Goal: Task Accomplishment & Management: Manage account settings

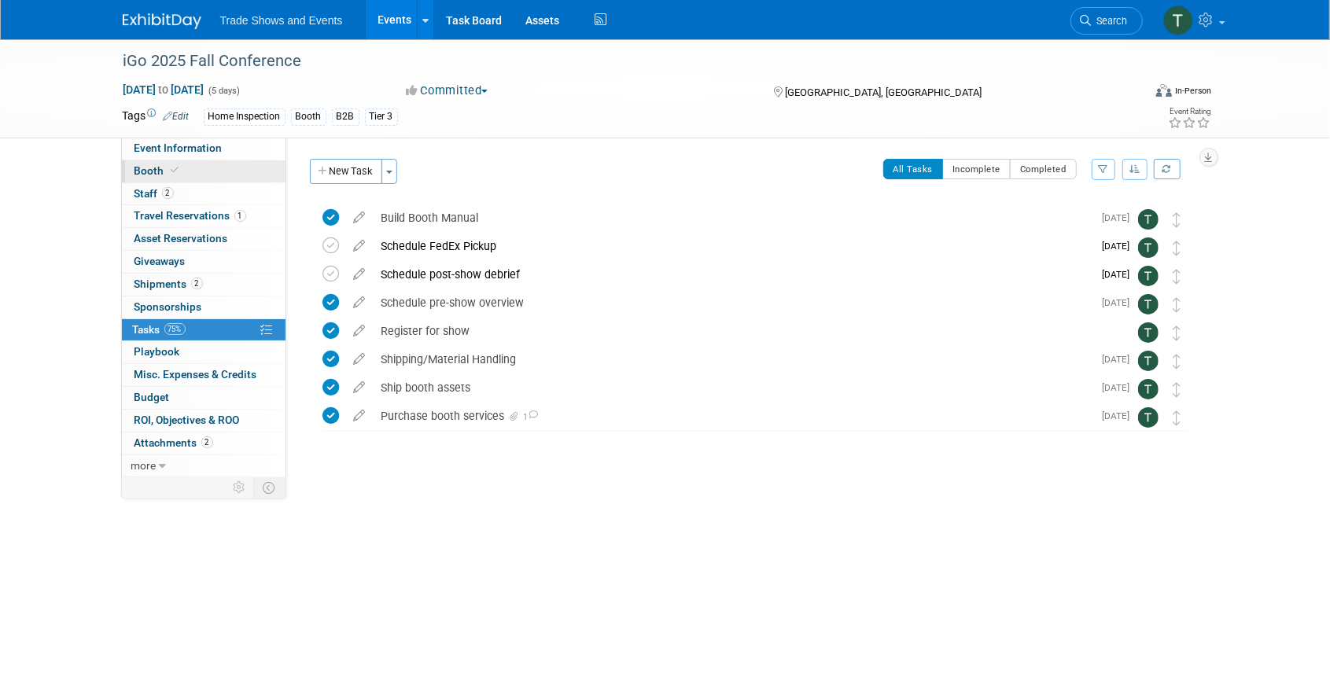
click at [168, 168] on span at bounding box center [175, 170] width 14 height 12
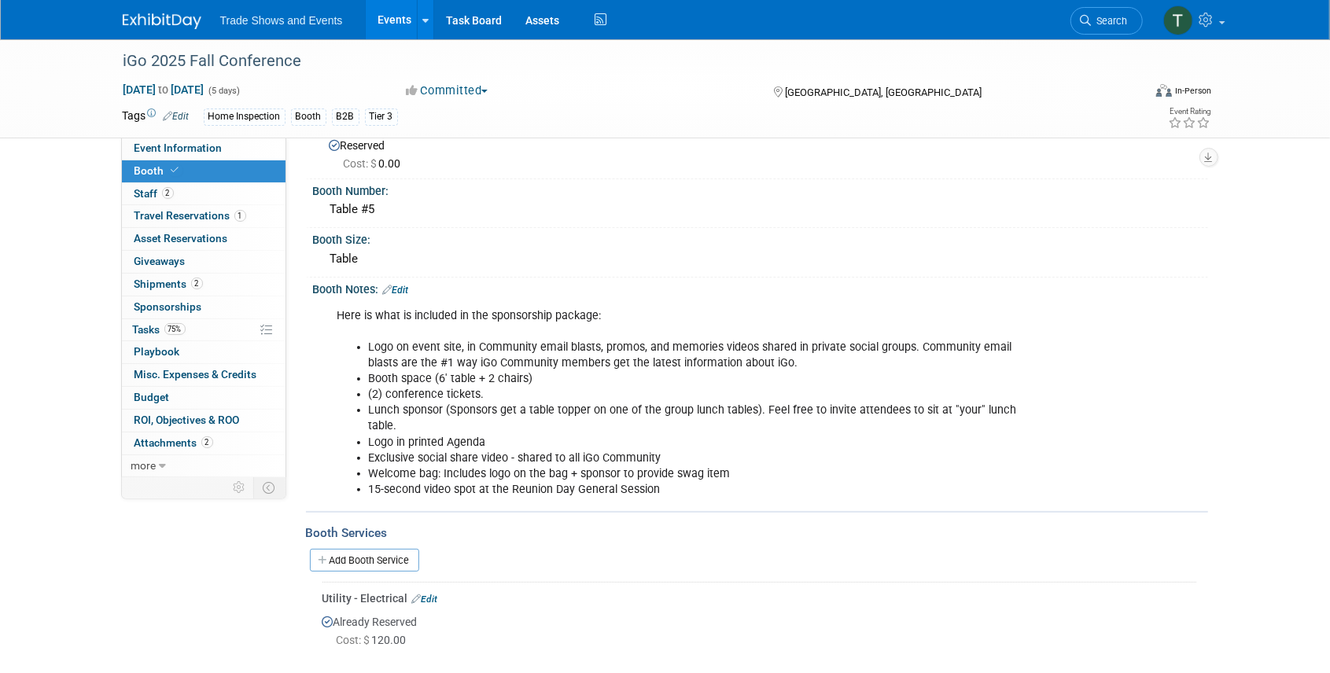
scroll to position [83, 0]
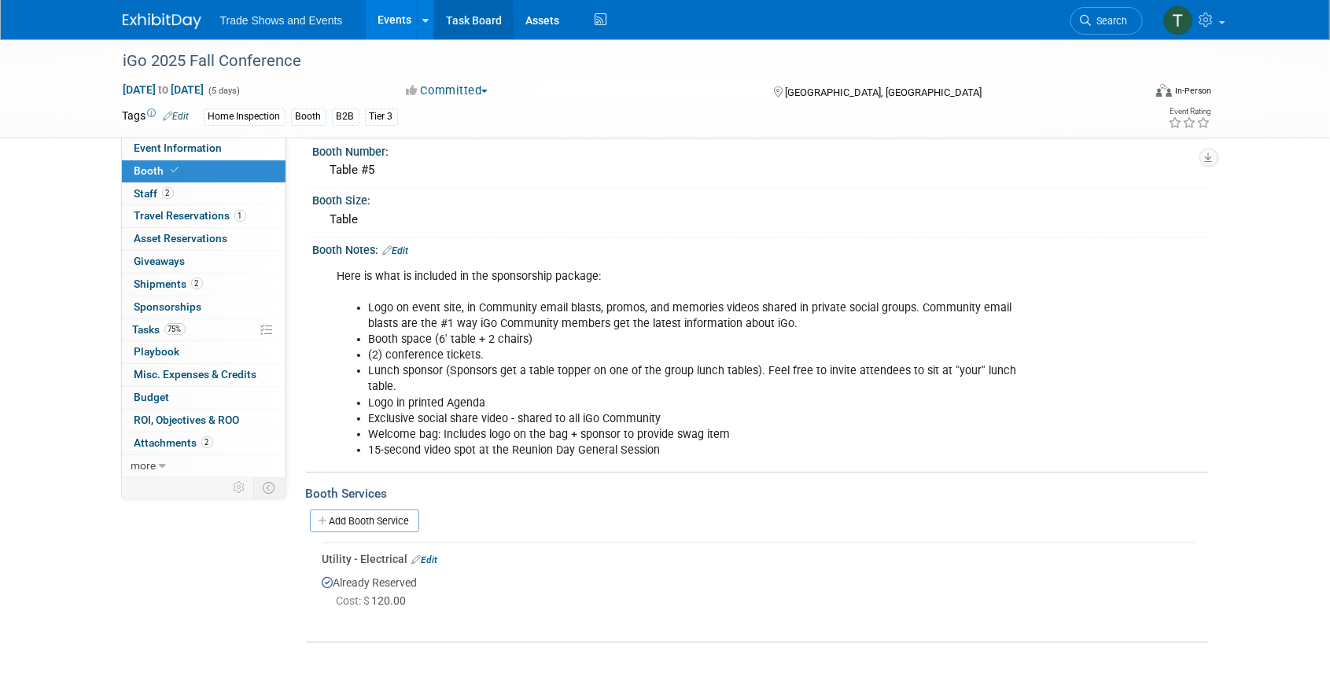
click at [461, 18] on link "Task Board" at bounding box center [473, 19] width 79 height 39
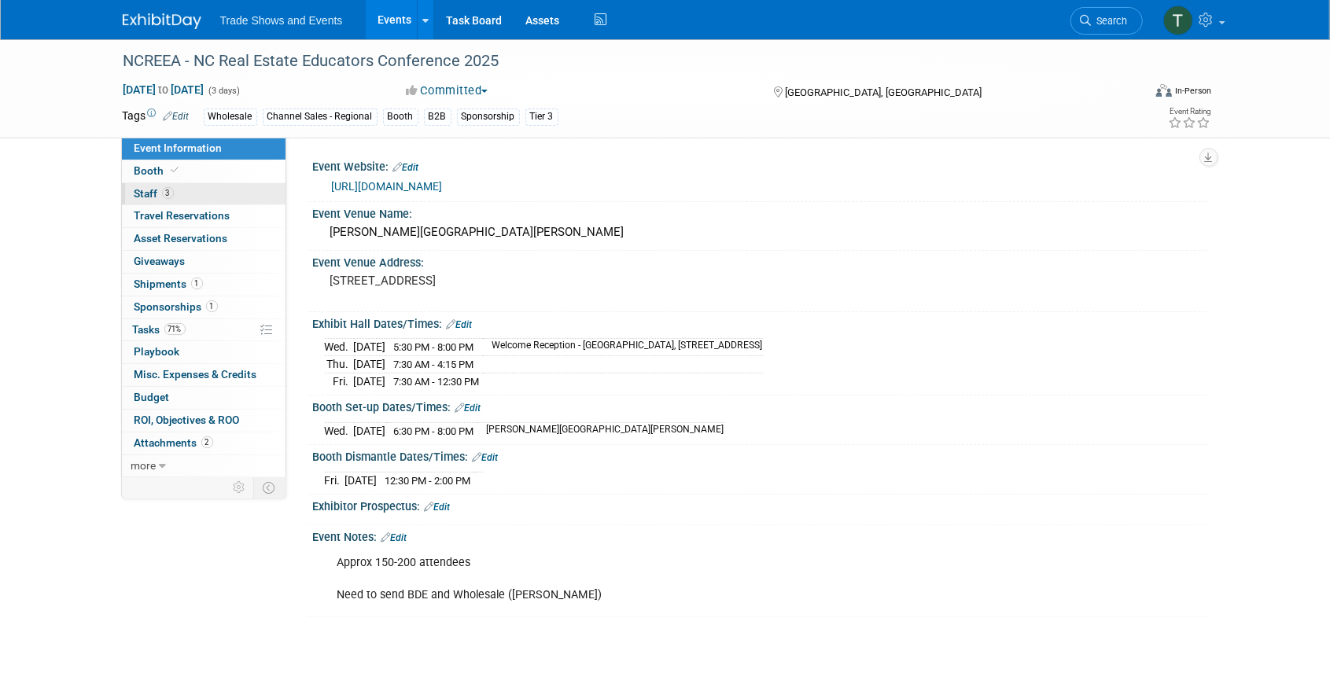
click at [183, 195] on link "3 Staff 3" at bounding box center [204, 194] width 164 height 22
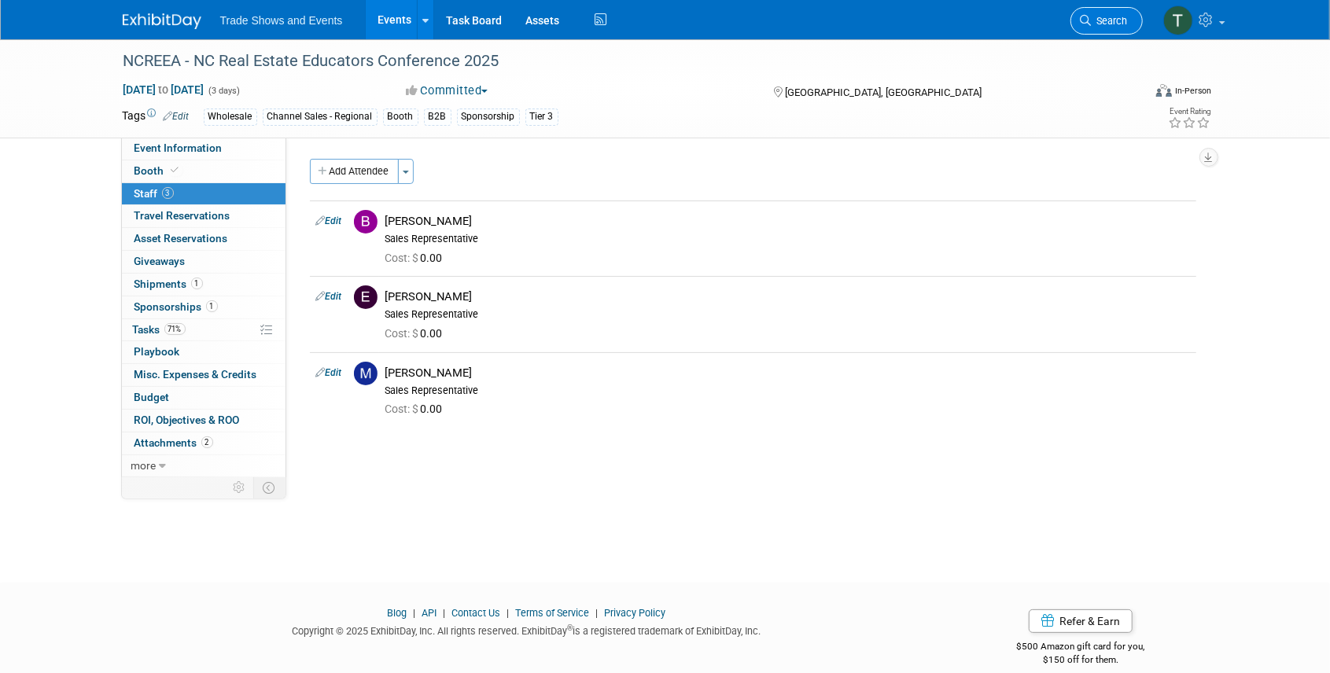
click at [1105, 19] on span "Search" at bounding box center [1109, 21] width 36 height 12
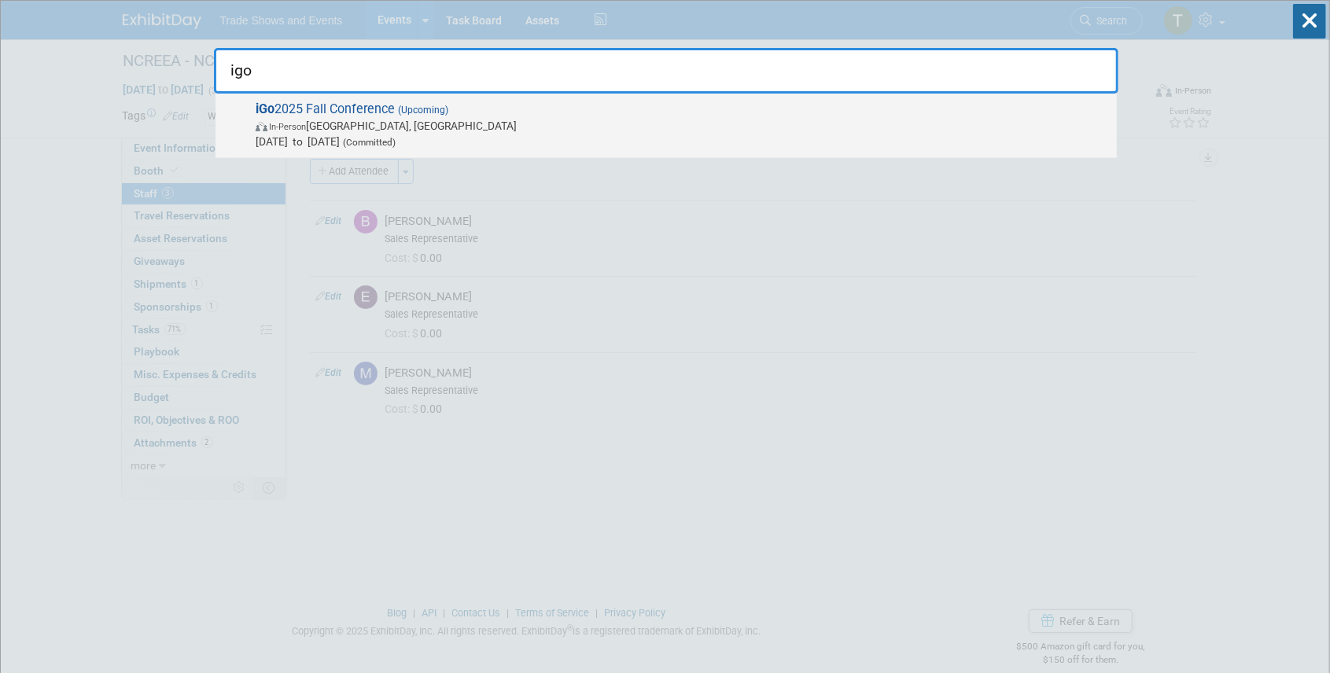
type input "igo"
click at [392, 104] on span "iGo 2025 Fall Conference (Upcoming) In-Person Montgomery, TX Sep 29, 2025 to Oc…" at bounding box center [680, 125] width 858 height 48
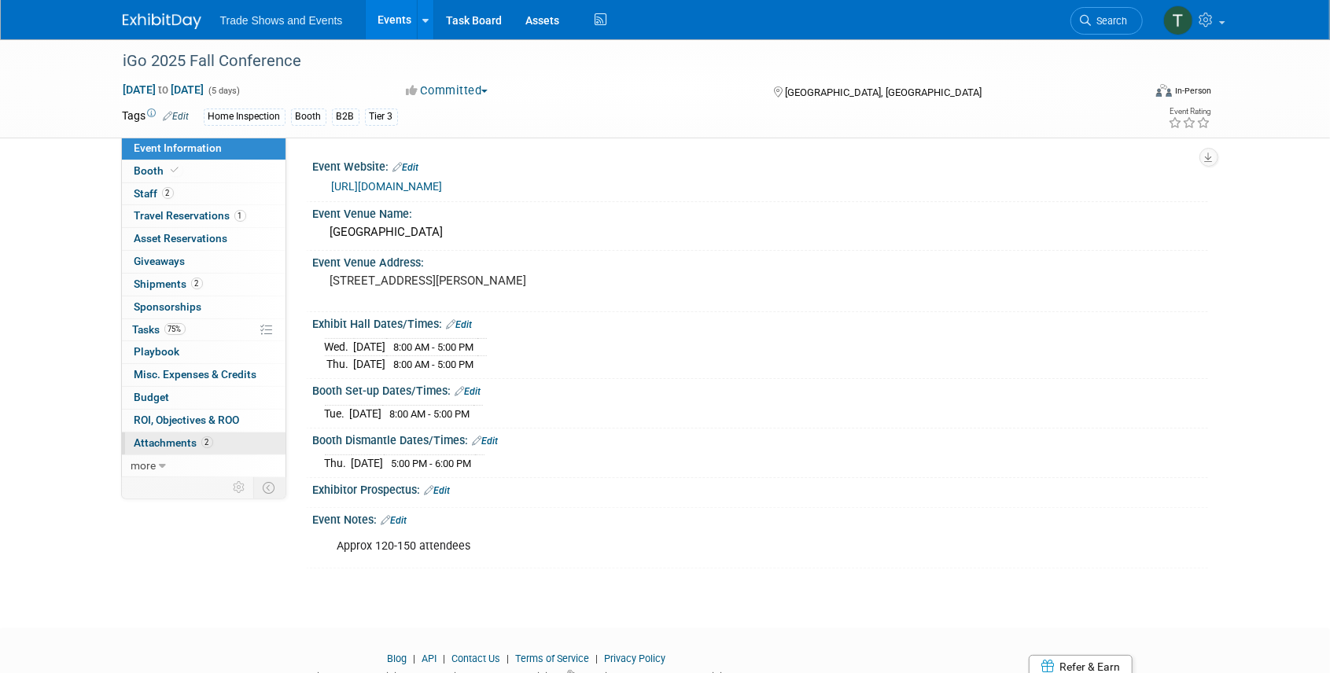
click at [153, 441] on span "Attachments 2" at bounding box center [173, 442] width 79 height 13
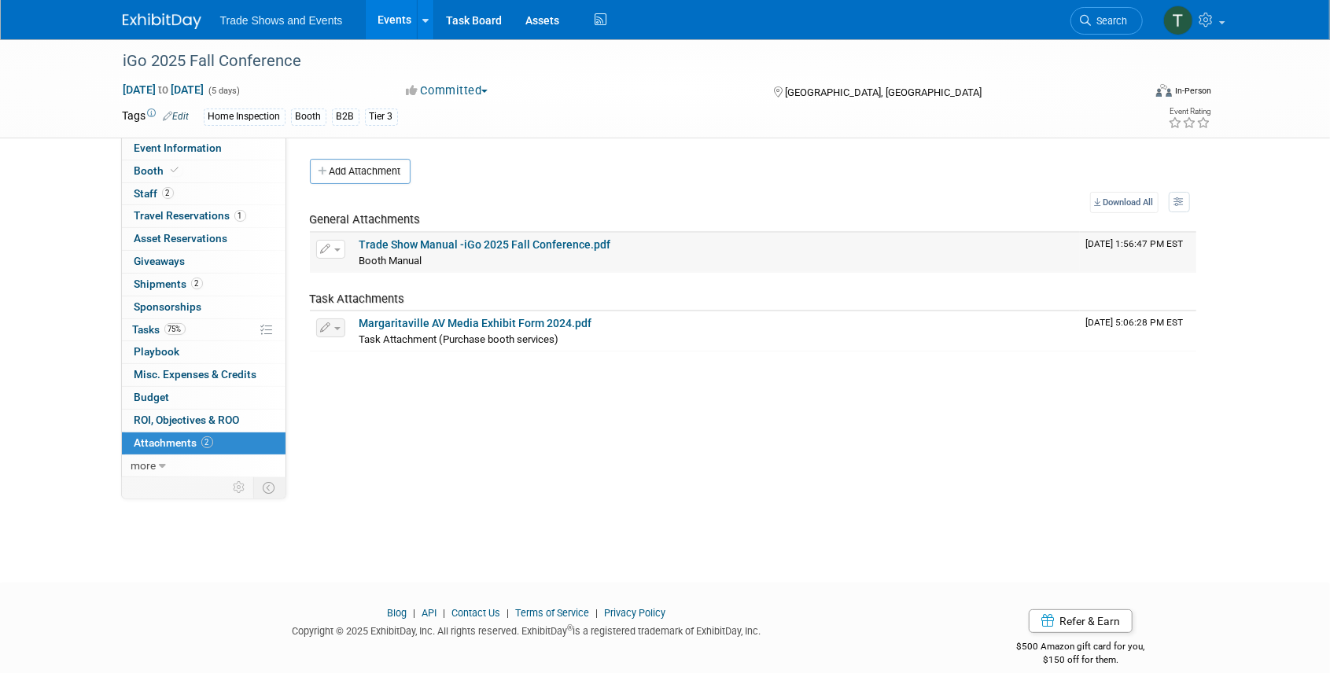
click at [337, 246] on button "button" at bounding box center [330, 249] width 29 height 19
click at [372, 324] on button "Delete Attachment" at bounding box center [386, 329] width 123 height 21
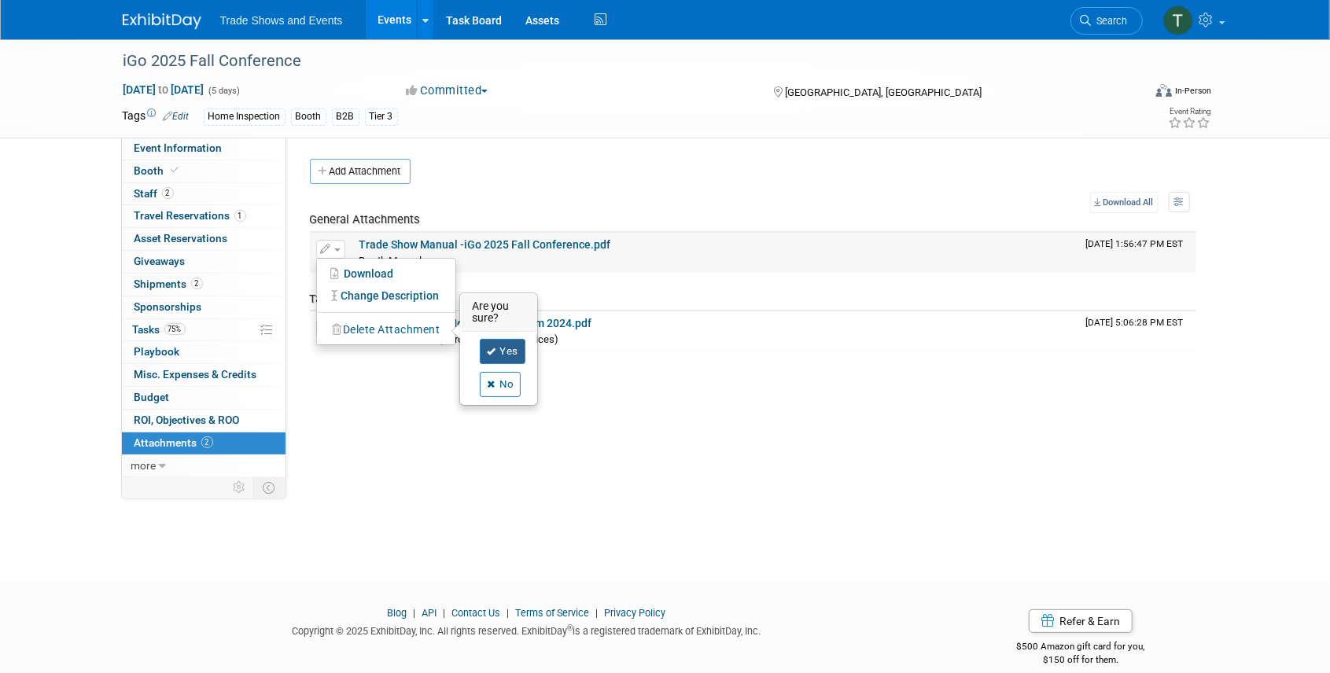
click at [515, 339] on link "Yes" at bounding box center [503, 351] width 46 height 25
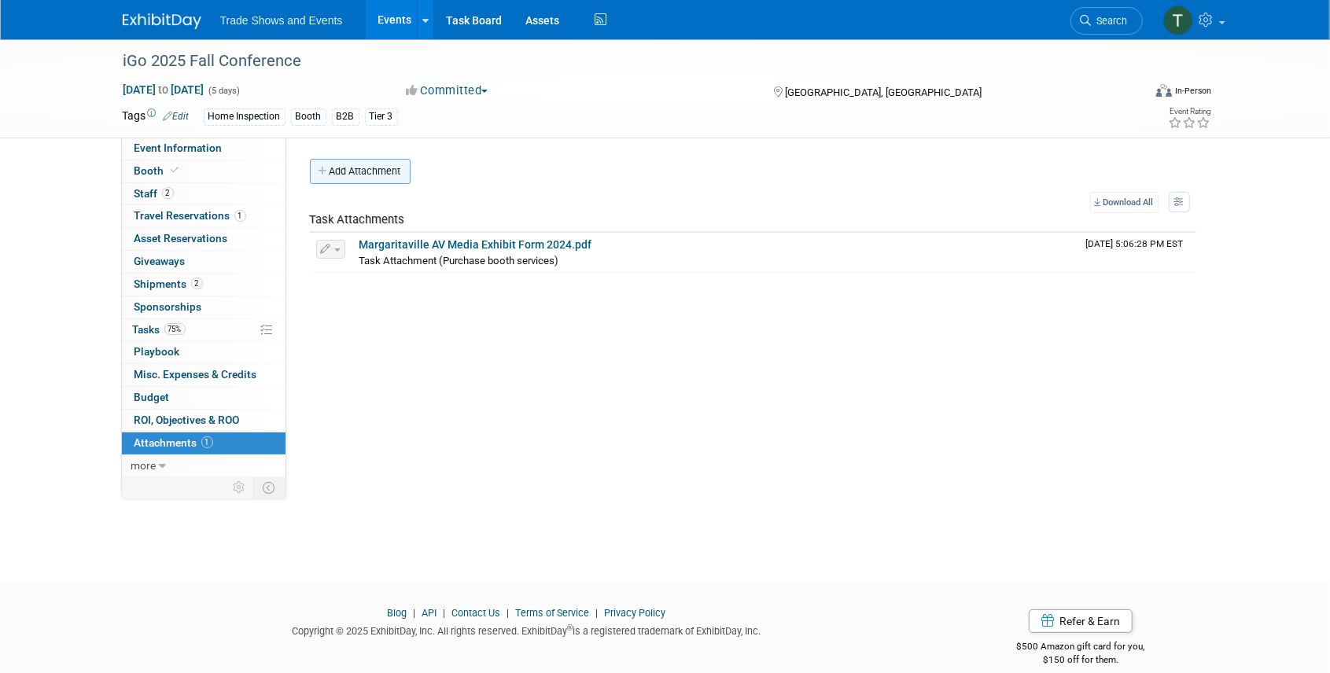
click at [359, 172] on button "Add Attachment" at bounding box center [360, 171] width 101 height 25
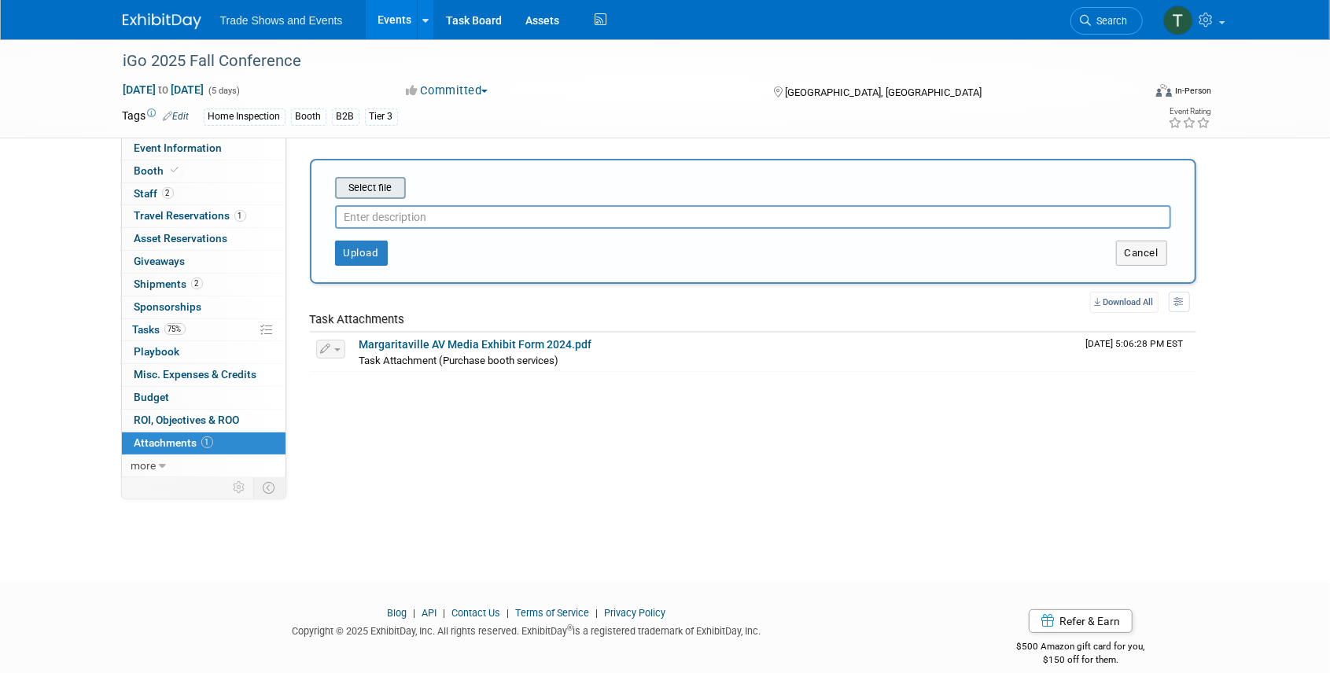
click at [382, 193] on input "file" at bounding box center [310, 187] width 187 height 19
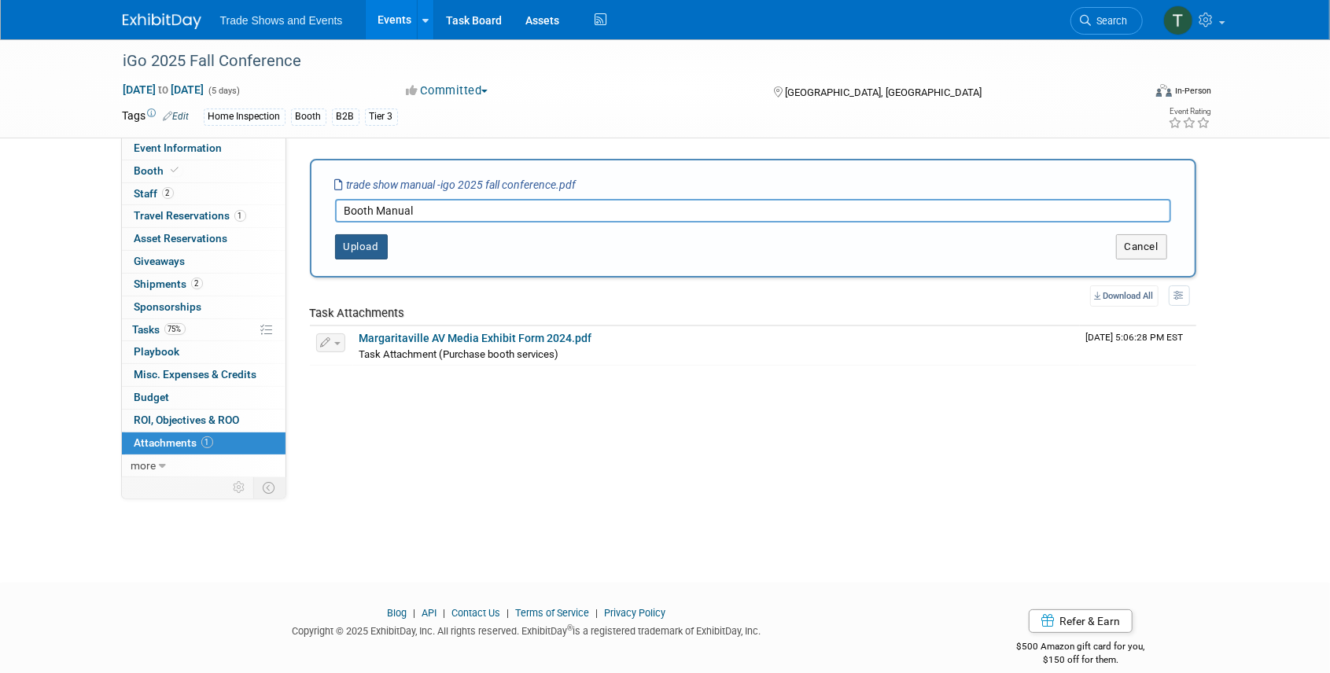
type input "Booth Manual"
click at [382, 241] on button "Upload" at bounding box center [361, 246] width 53 height 25
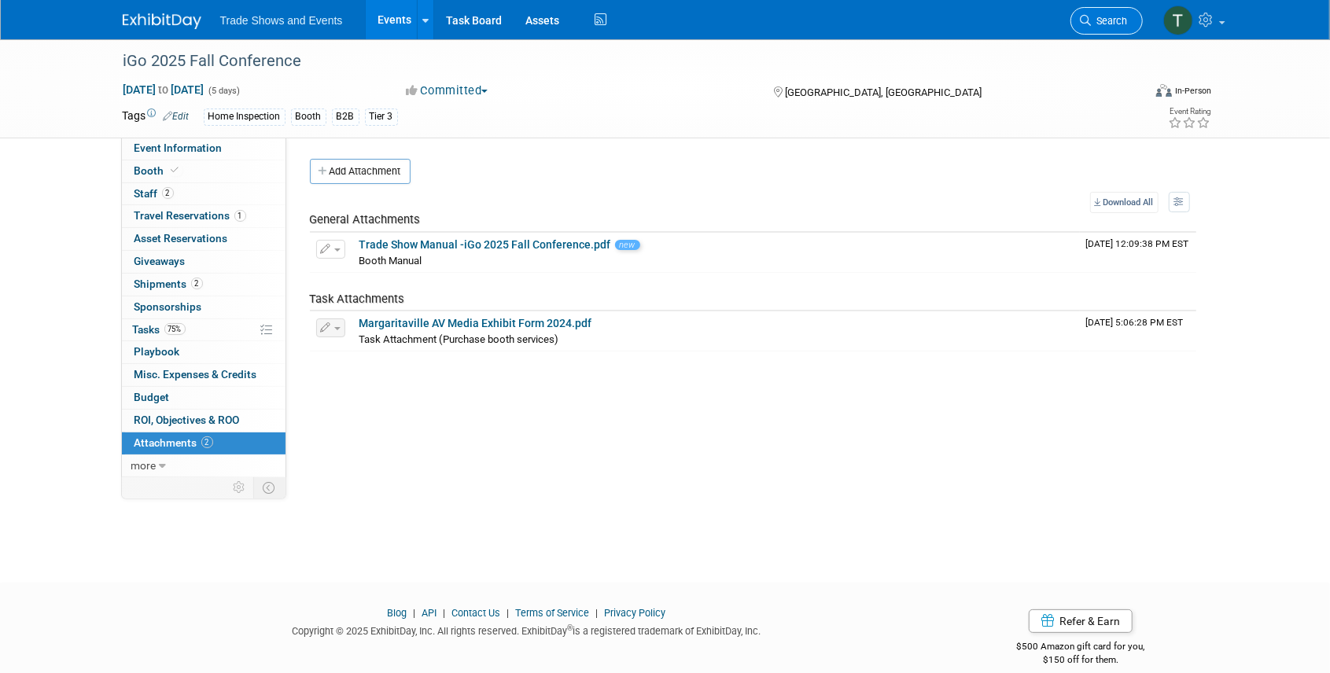
click at [1109, 26] on span "Search" at bounding box center [1109, 21] width 36 height 12
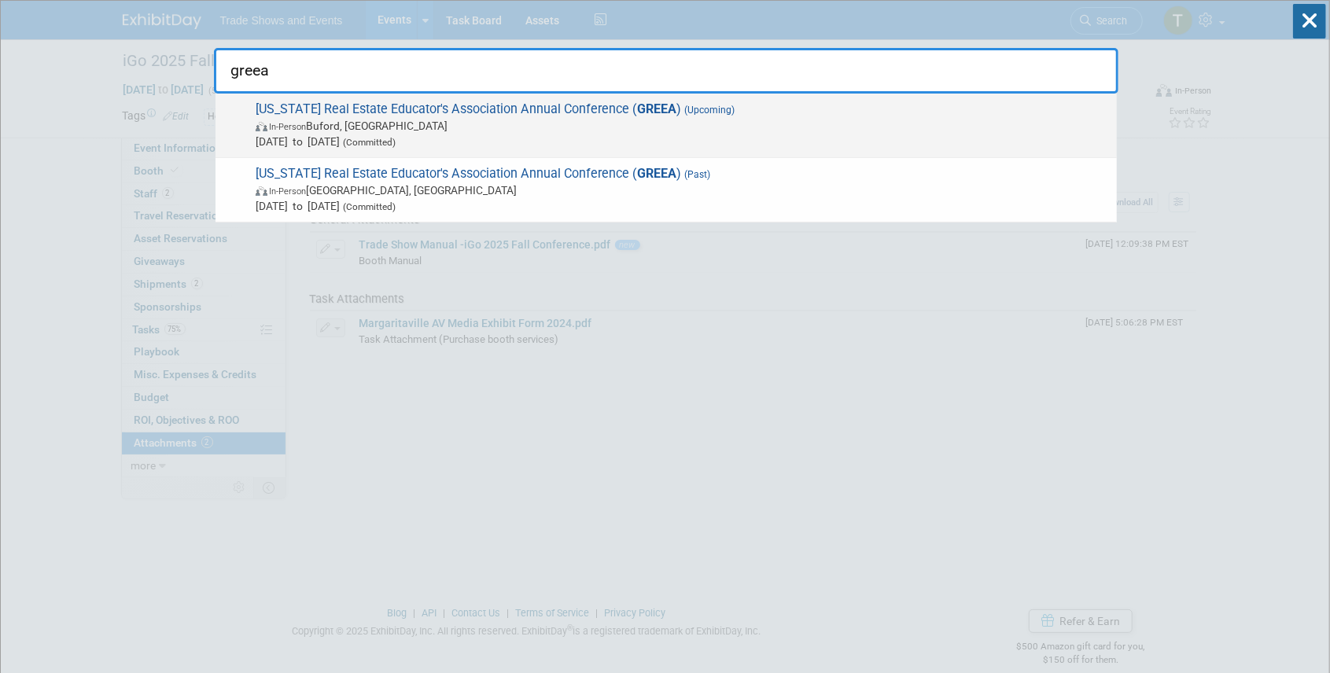
type input "greea"
click at [556, 107] on span "Georgia Real Estate Educator's Association Annual Conference ( GREEA ) (Upcomin…" at bounding box center [680, 125] width 858 height 48
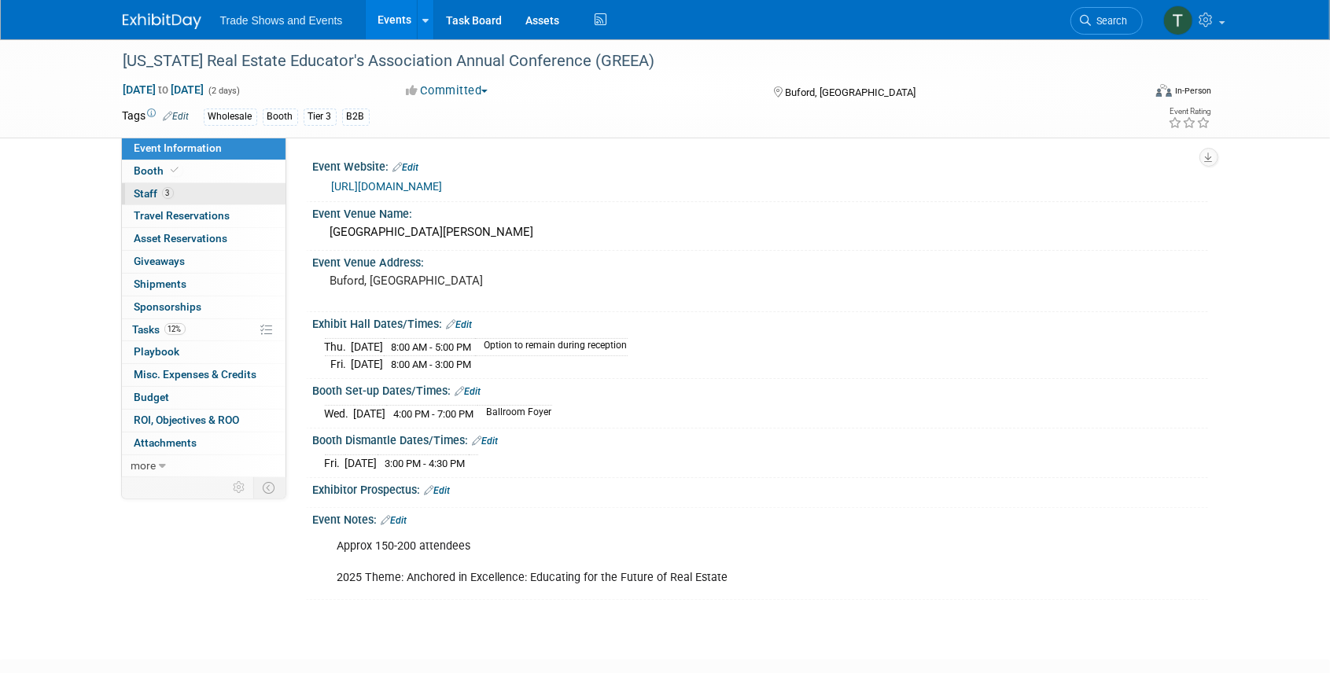
click at [166, 188] on span "3" at bounding box center [168, 193] width 12 height 12
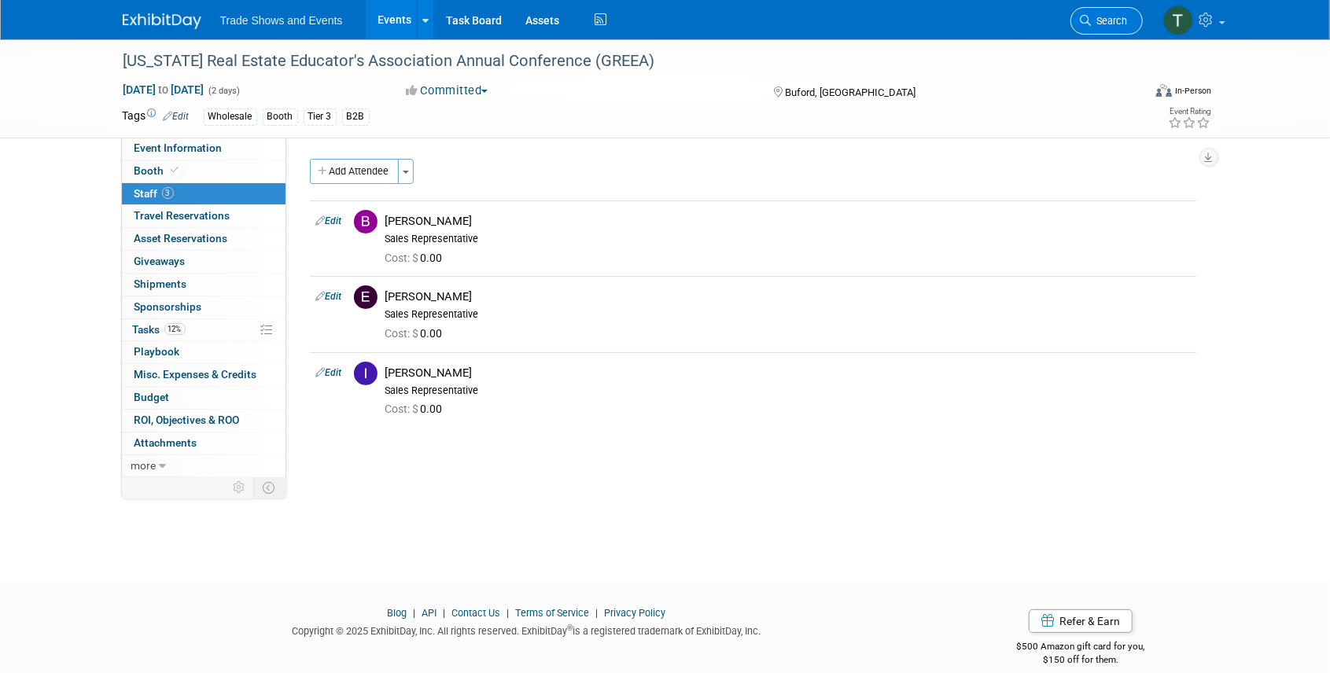
click at [1126, 27] on link "Search" at bounding box center [1106, 21] width 72 height 28
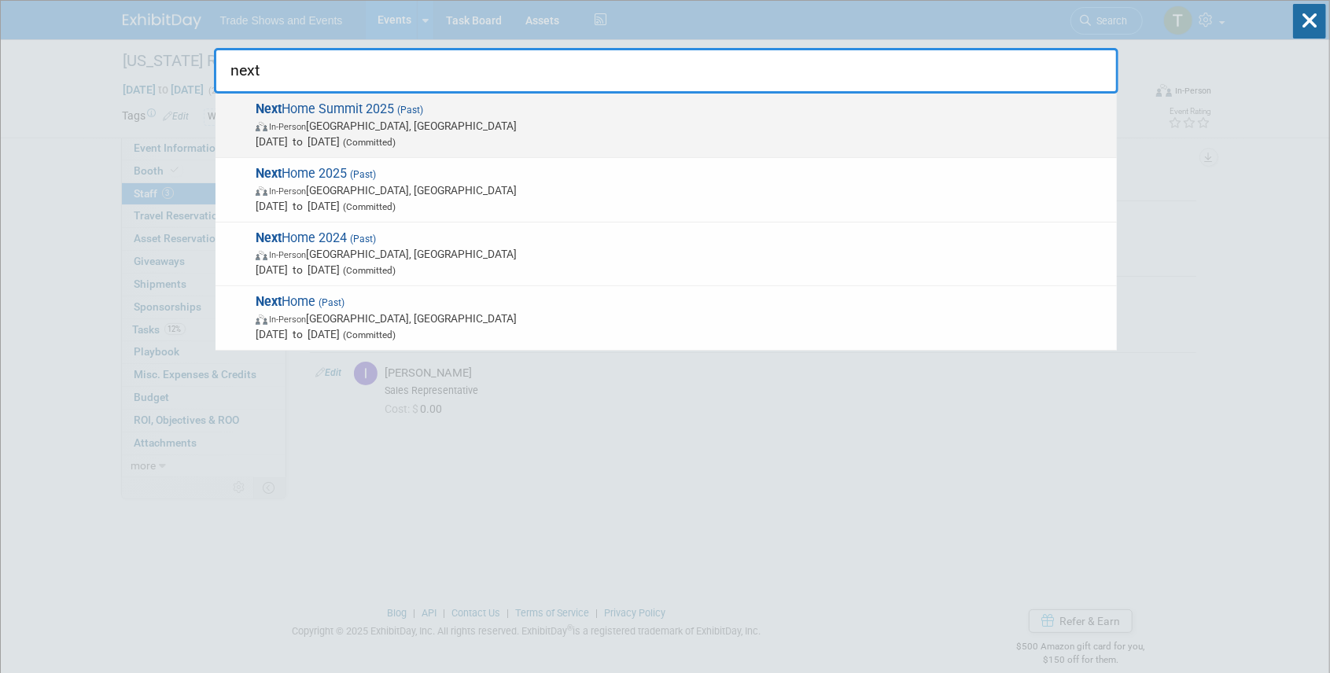
type input "next"
click at [431, 110] on span "Next Home Summit 2025 (Past) In-Person Phoenix, AZ Sep 4, 2025 to Sep 5, 2025 (…" at bounding box center [680, 125] width 858 height 48
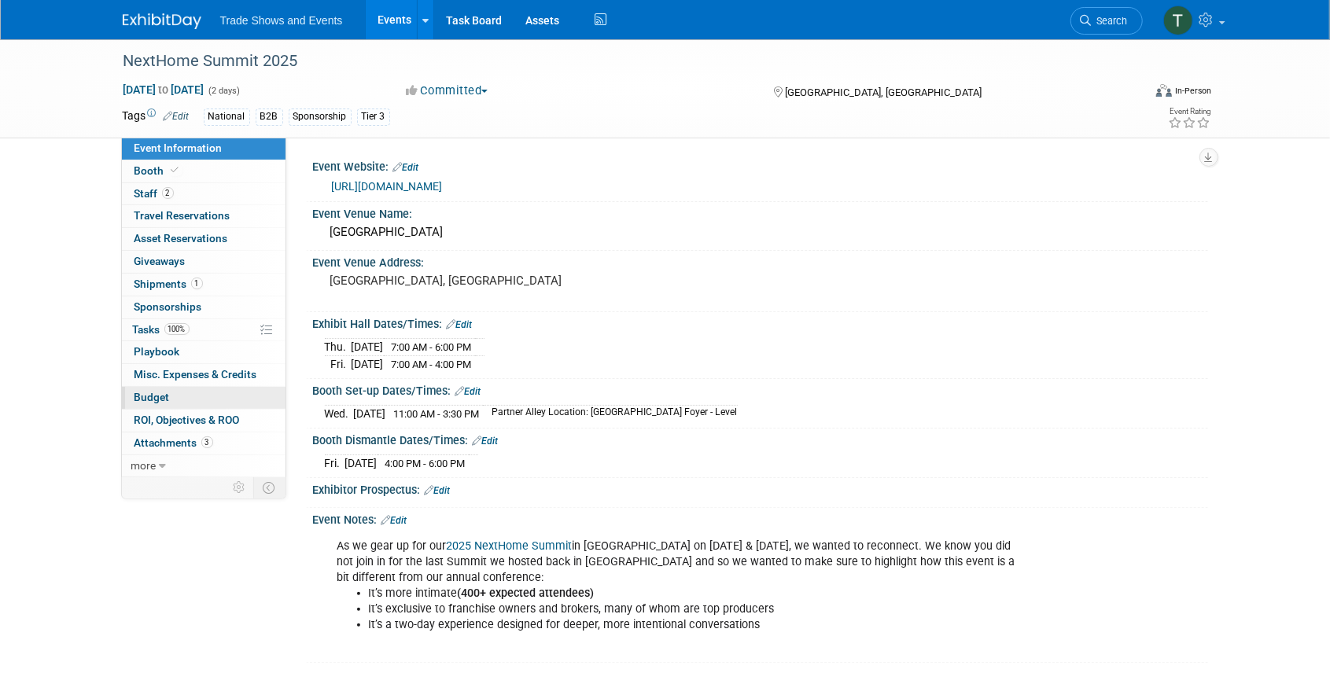
click at [148, 387] on link "Budget" at bounding box center [204, 398] width 164 height 22
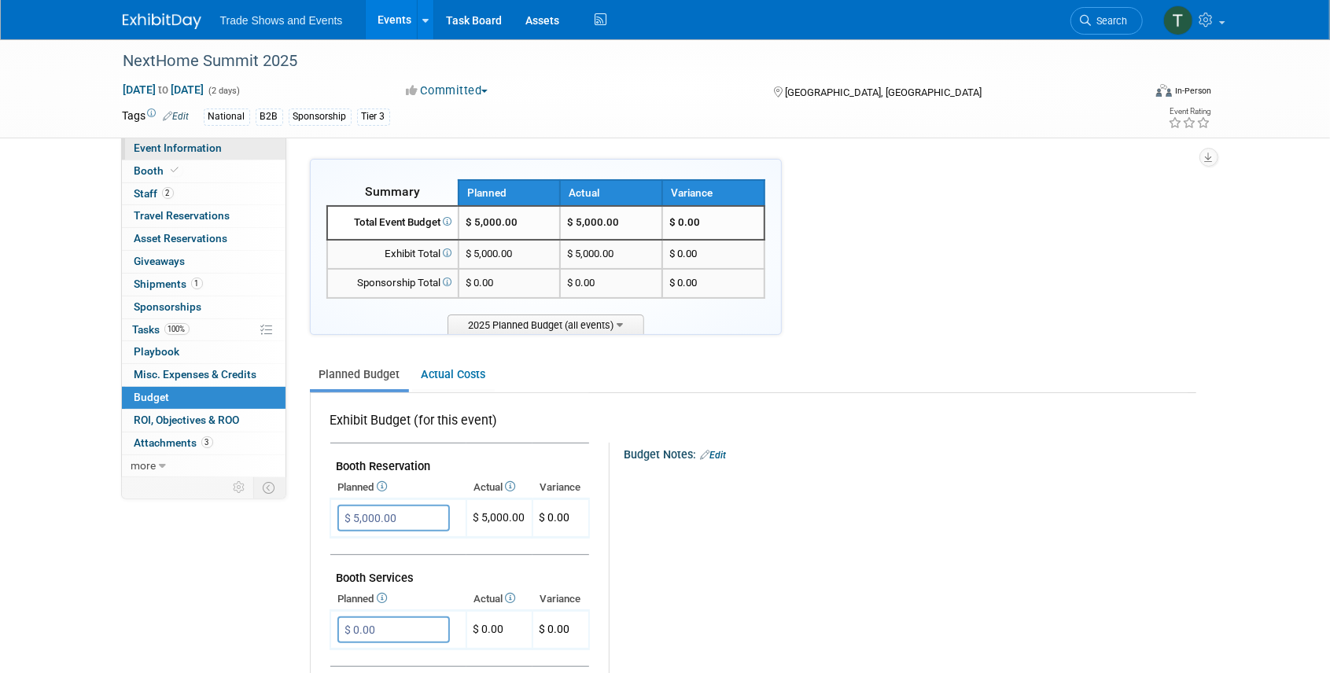
click at [204, 148] on span "Event Information" at bounding box center [178, 148] width 88 height 13
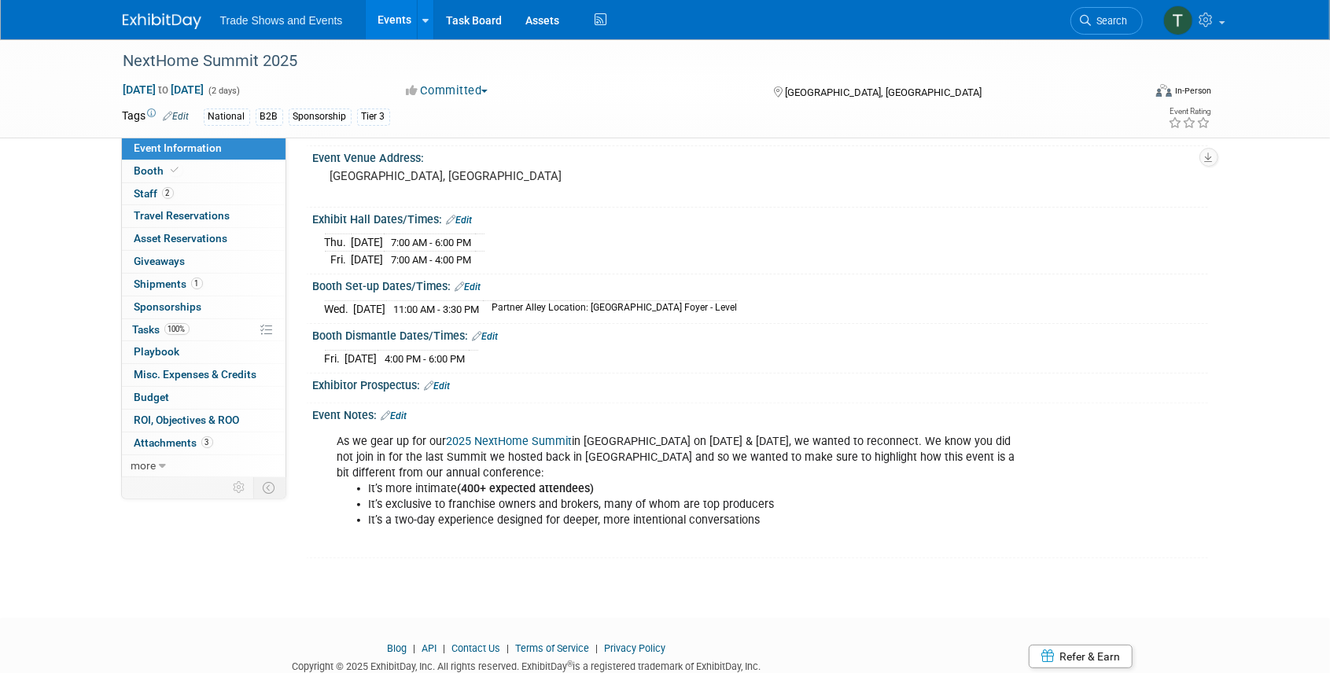
scroll to position [154, 0]
